Goal: Feedback & Contribution: Submit feedback/report problem

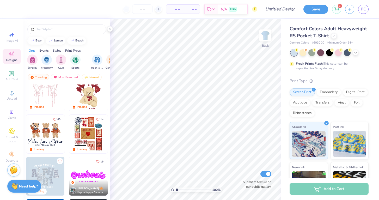
scroll to position [120, 0]
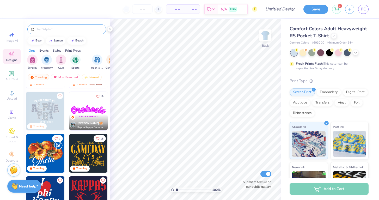
click at [63, 28] on input "text" at bounding box center [69, 29] width 67 height 5
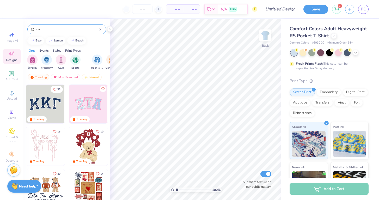
type input "o"
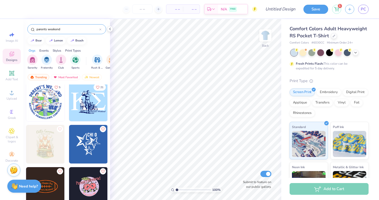
scroll to position [848, 0]
click at [49, 27] on input "parents weekend" at bounding box center [67, 29] width 63 height 5
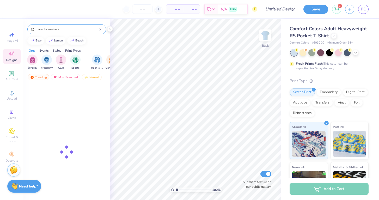
click at [49, 27] on input "parents weekend" at bounding box center [67, 29] width 63 height 5
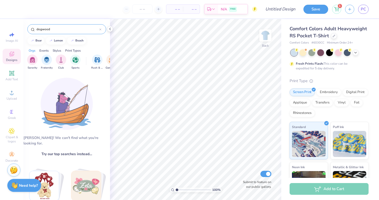
type input "dogwood"
click at [24, 190] on div "Need help? Chat with us." at bounding box center [24, 185] width 34 height 13
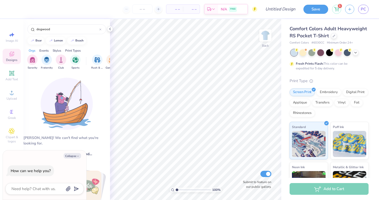
click at [76, 145] on div "[PERSON_NAME]! We can't find what you're looking for. Try our top searches inst…" at bounding box center [66, 143] width 87 height 140
click at [106, 121] on div "[PERSON_NAME]! We can't find what you're looking for. Try our top searches inst…" at bounding box center [66, 143] width 87 height 140
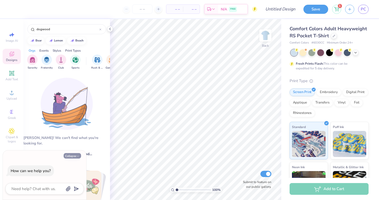
click at [79, 156] on icon "button" at bounding box center [77, 156] width 3 height 3
type textarea "x"
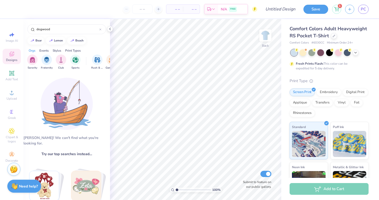
click at [13, 166] on img at bounding box center [14, 169] width 8 height 8
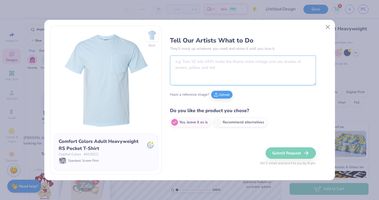
click at [218, 68] on textarea at bounding box center [243, 71] width 146 height 30
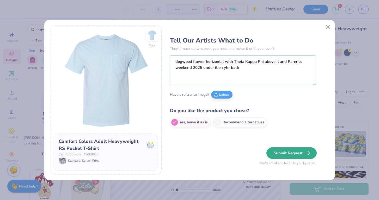
type textarea "dogwood flower horizontal with Theta Kappa Phi above it and Parents weekend 202…"
click at [287, 158] on button "Submit Request" at bounding box center [292, 152] width 50 height 11
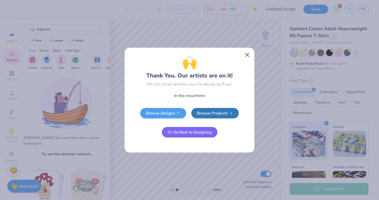
click at [248, 54] on button "Close" at bounding box center [248, 55] width 10 height 10
